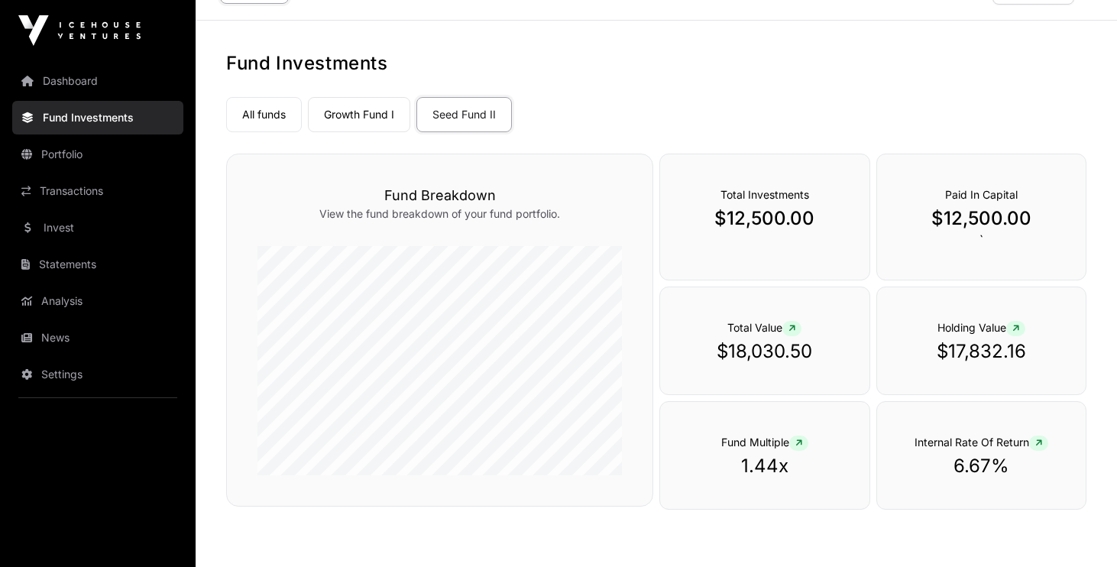
scroll to position [44, 0]
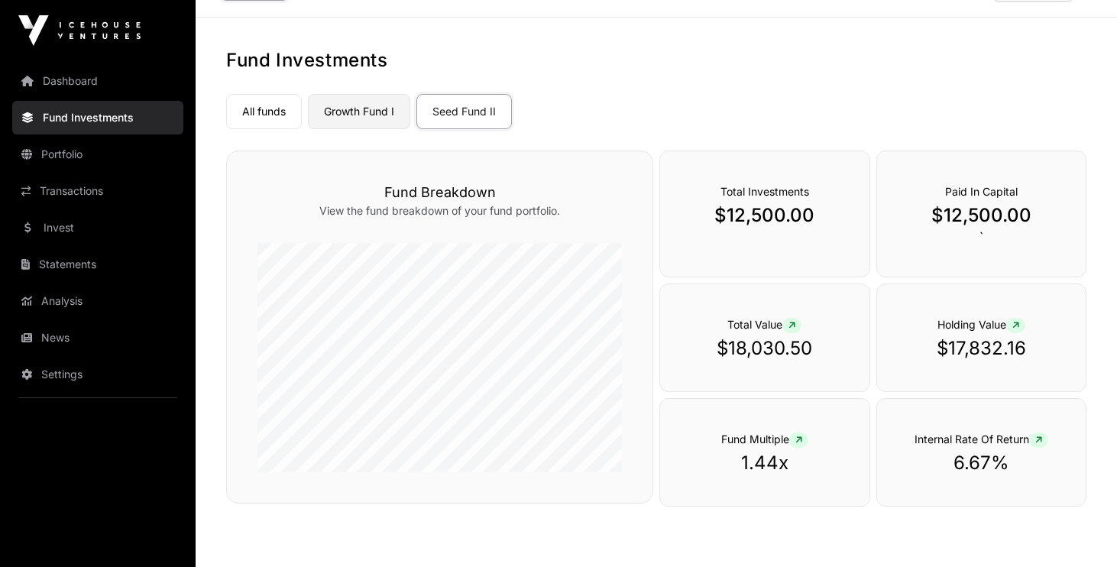
click at [405, 112] on link "Growth Fund I" at bounding box center [359, 111] width 102 height 35
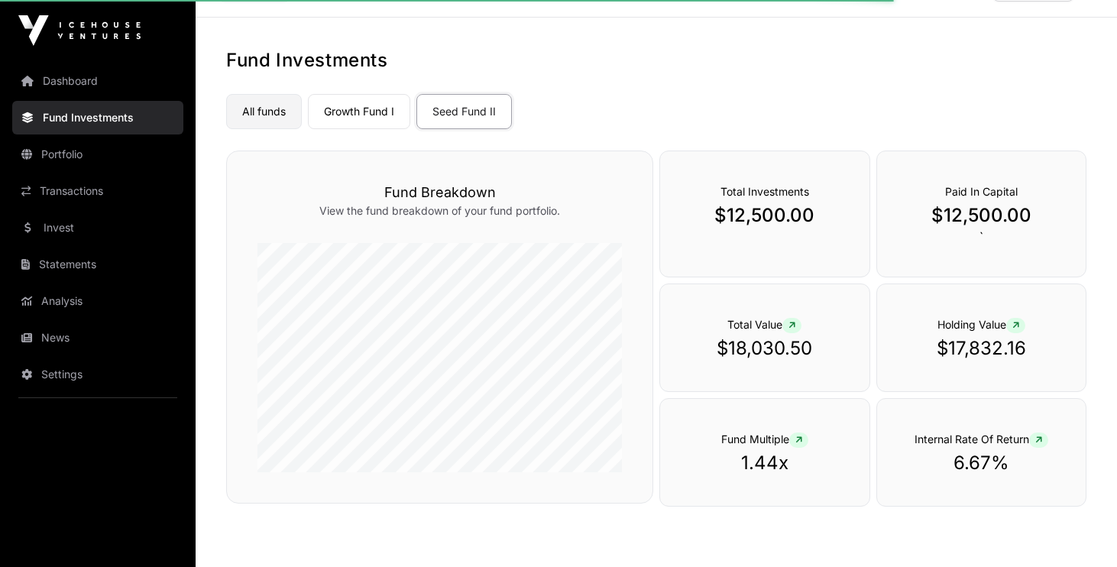
click at [289, 113] on link "All funds" at bounding box center [264, 111] width 76 height 35
click at [386, 116] on link "Growth Fund I" at bounding box center [359, 111] width 102 height 35
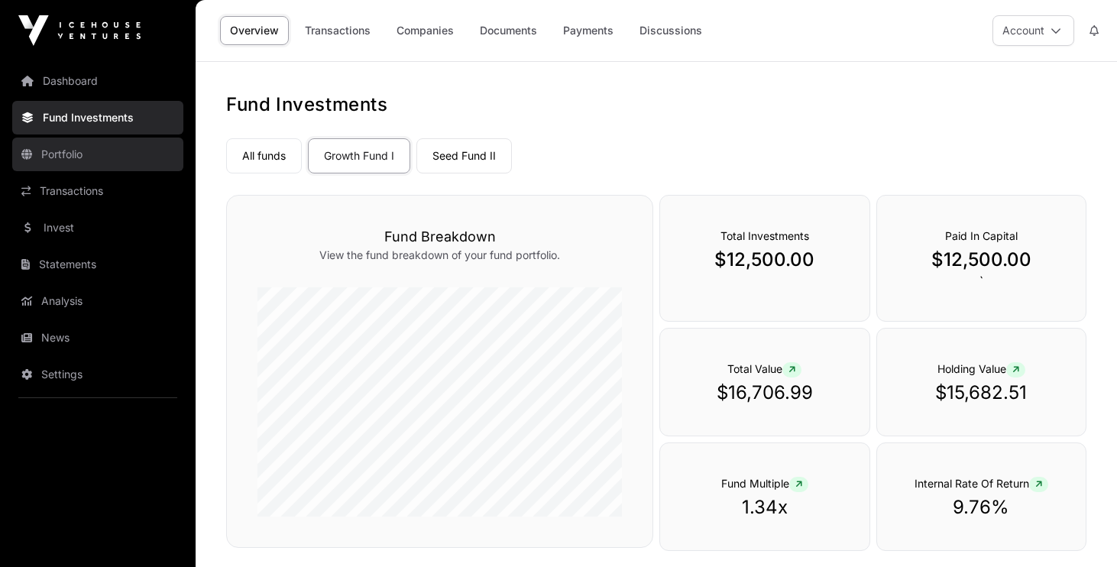
click at [74, 163] on link "Portfolio" at bounding box center [97, 155] width 171 height 34
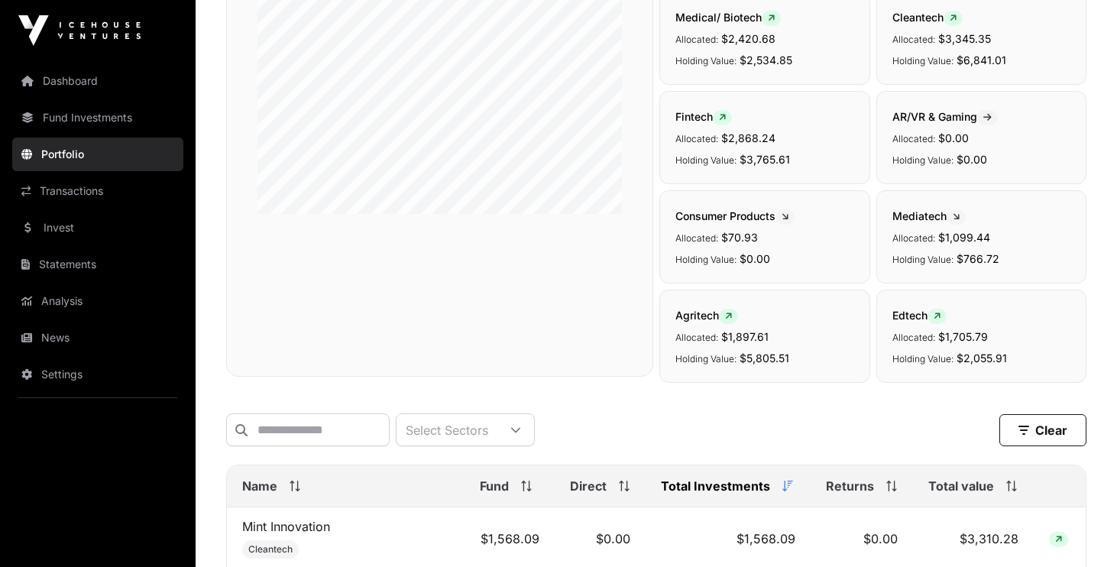
scroll to position [82, 0]
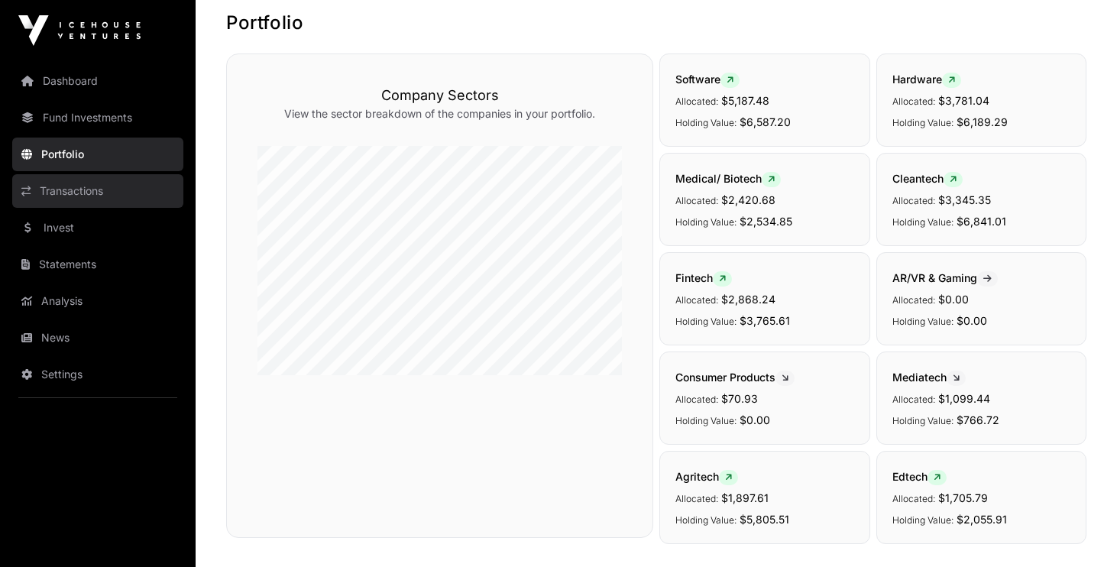
click at [96, 202] on link "Transactions" at bounding box center [97, 191] width 171 height 34
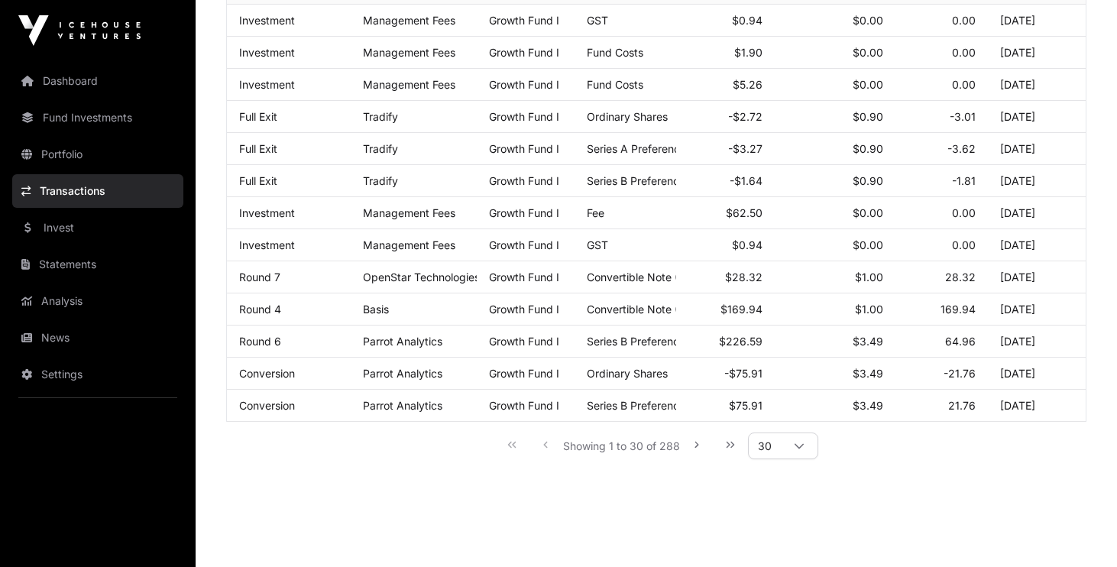
scroll to position [810, 0]
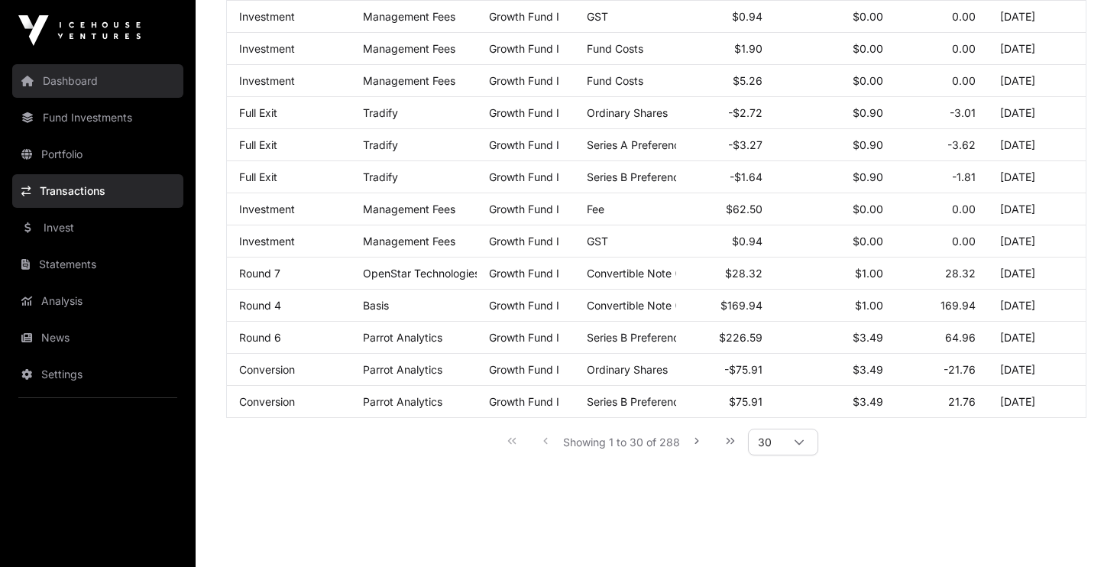
click at [76, 90] on link "Dashboard" at bounding box center [97, 81] width 171 height 34
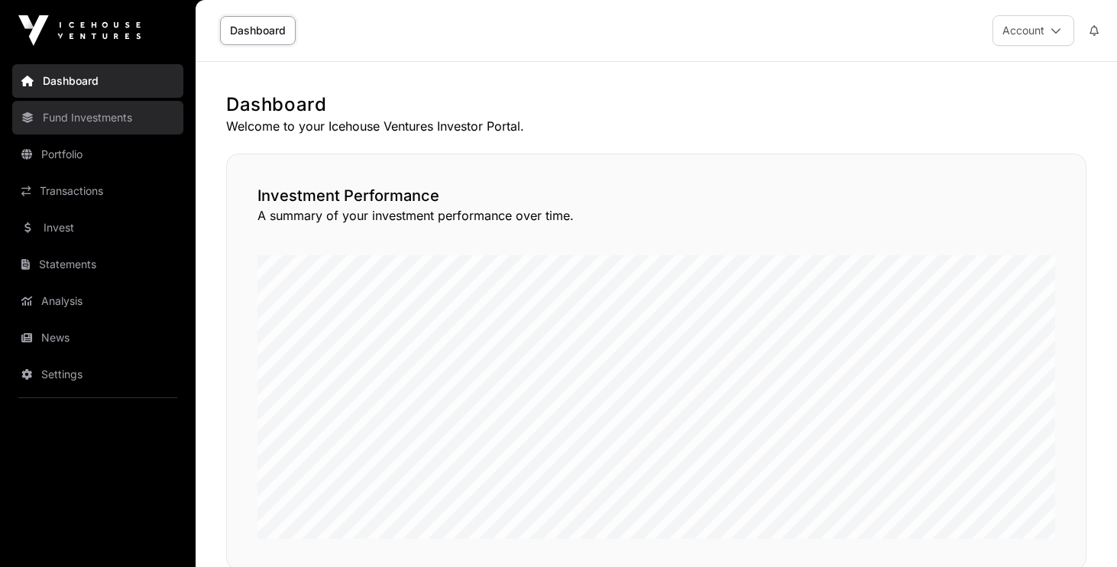
click at [109, 123] on link "Fund Investments" at bounding box center [97, 118] width 171 height 34
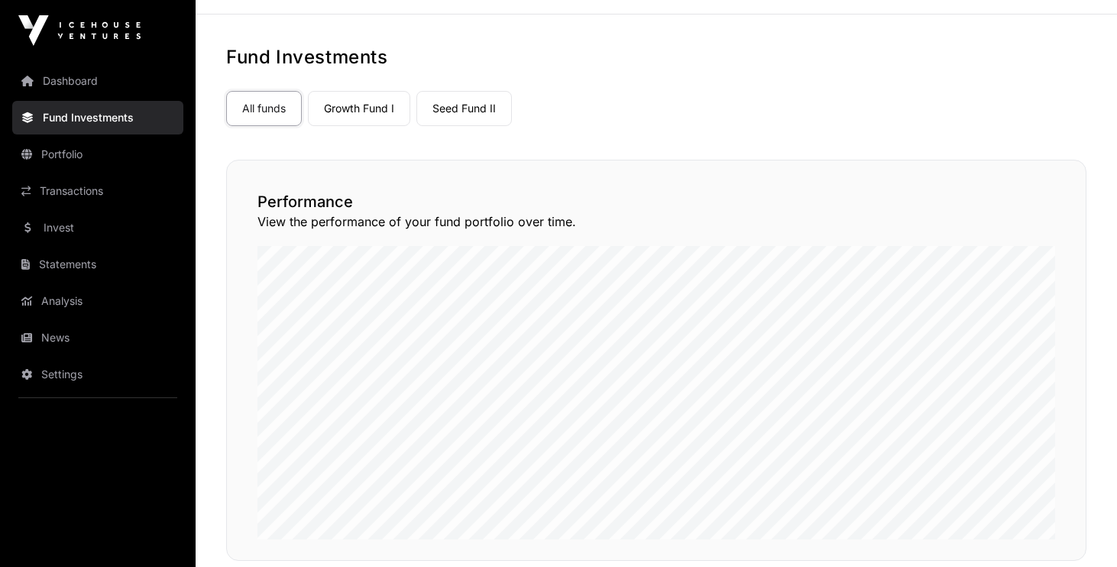
scroll to position [48, 0]
click at [53, 155] on link "Portfolio" at bounding box center [97, 155] width 171 height 34
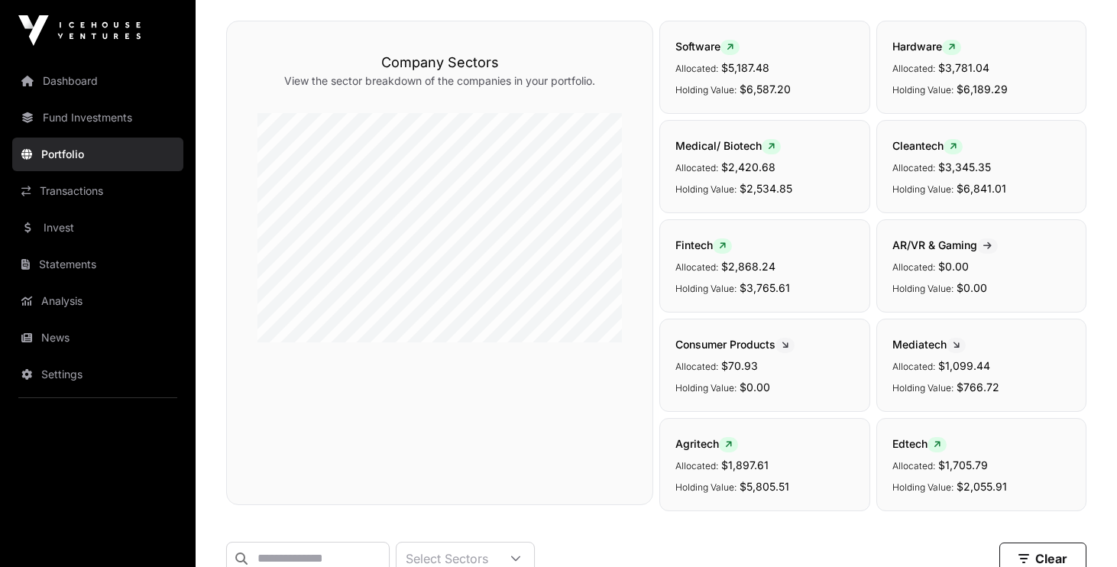
scroll to position [127, 0]
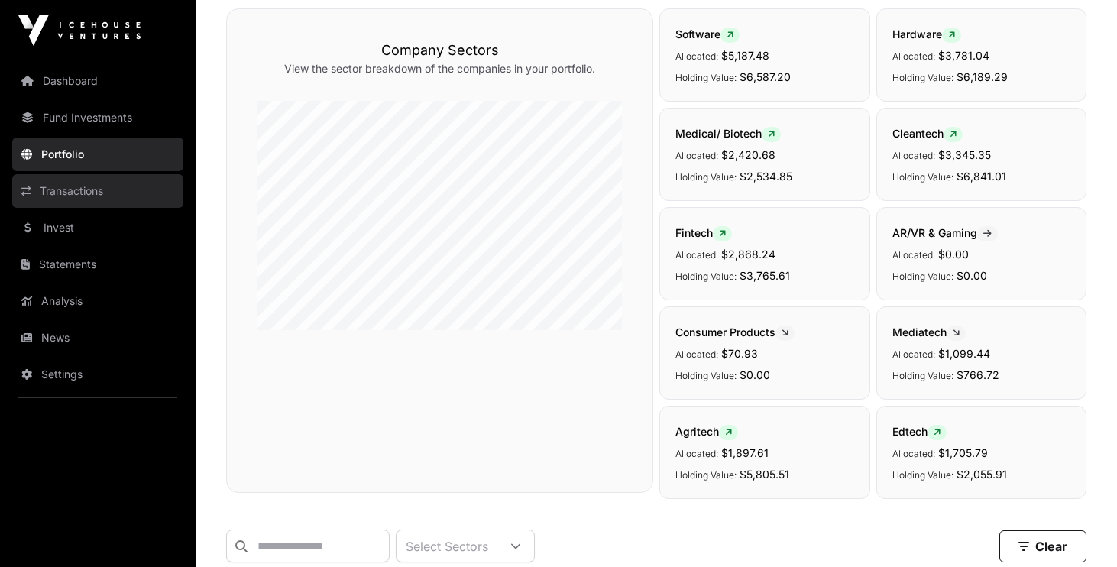
click at [86, 196] on link "Transactions" at bounding box center [97, 191] width 171 height 34
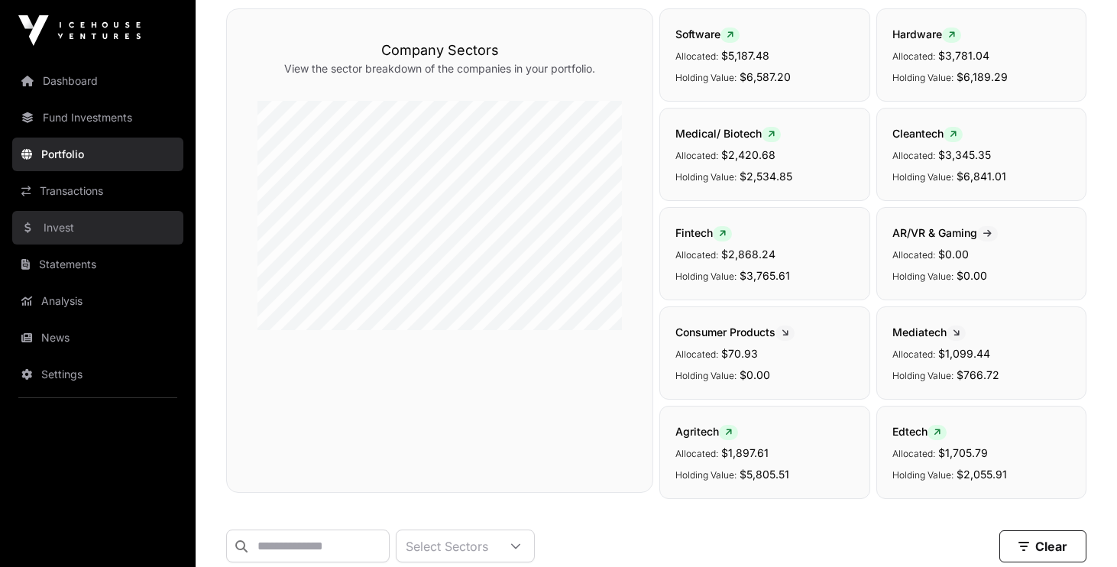
click at [66, 235] on link "Invest" at bounding box center [97, 228] width 171 height 34
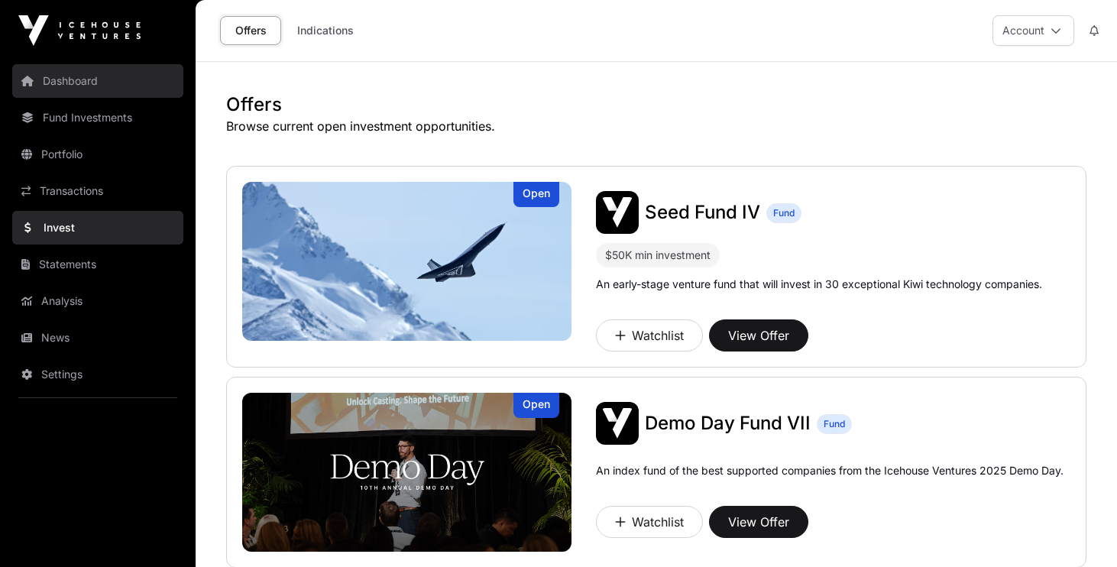
click at [101, 94] on link "Dashboard" at bounding box center [97, 81] width 171 height 34
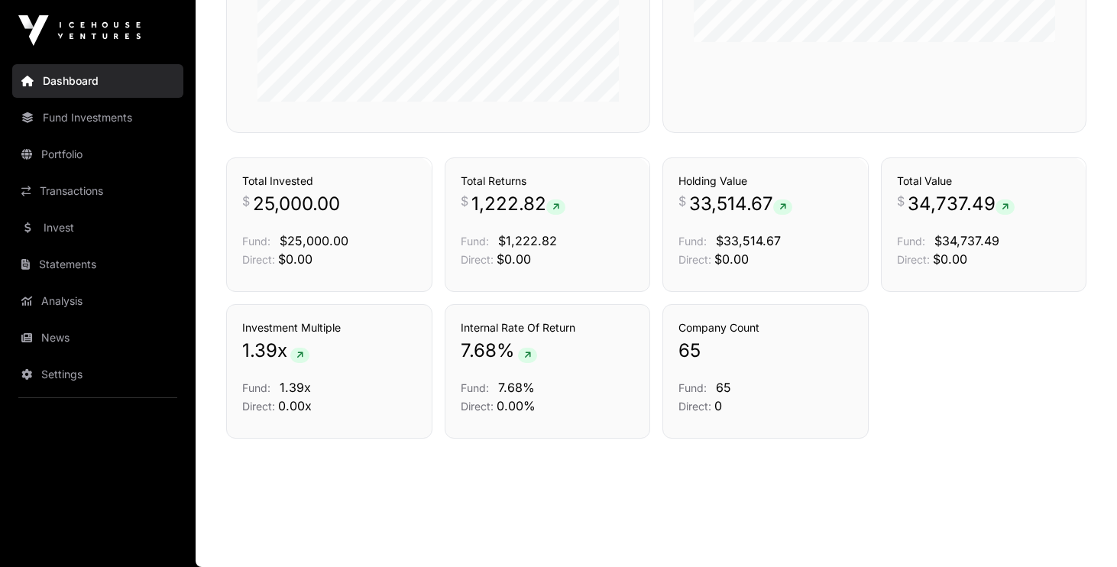
scroll to position [809, 0]
